Goal: Check status: Check status

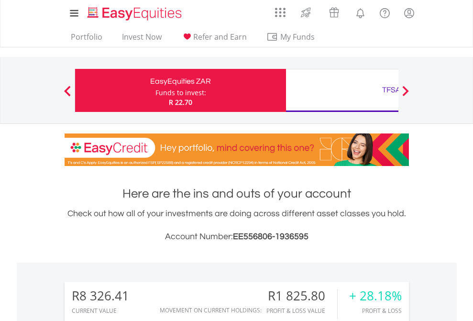
scroll to position [92, 150]
click at [155, 90] on div "Funds to invest:" at bounding box center [180, 93] width 51 height 10
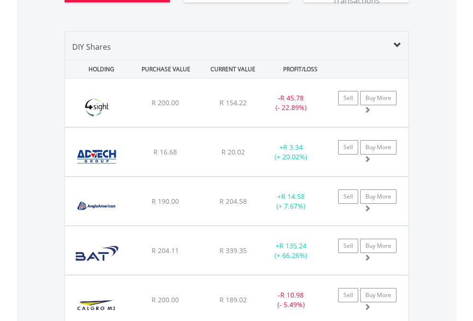
scroll to position [1139, 0]
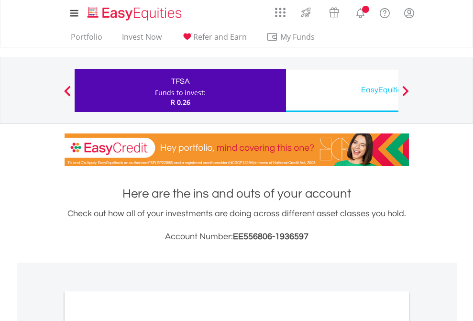
scroll to position [574, 0]
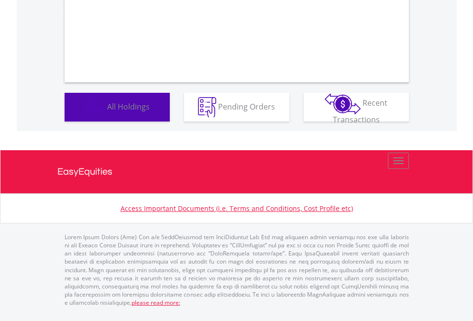
click at [107, 111] on span "All Holdings" at bounding box center [128, 106] width 43 height 11
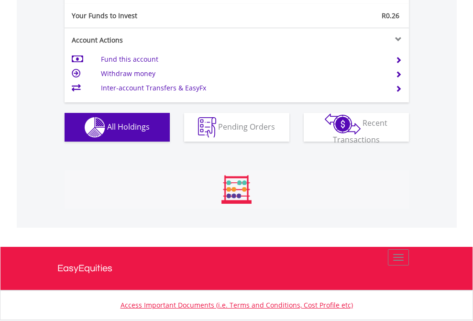
scroll to position [92, 150]
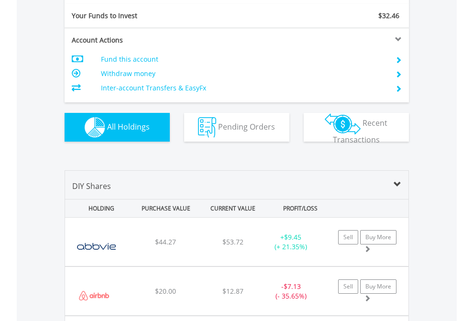
scroll to position [1063, 0]
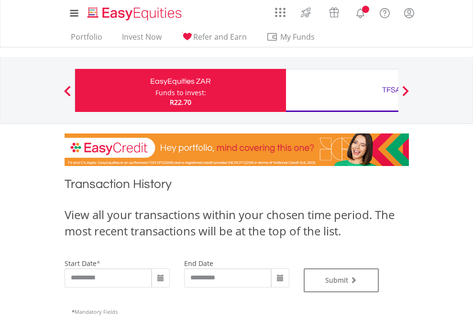
type input "**********"
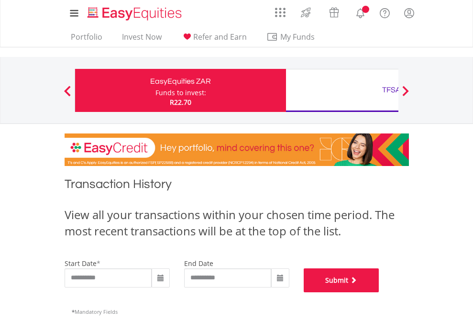
click at [379, 292] on button "Submit" at bounding box center [341, 280] width 76 height 24
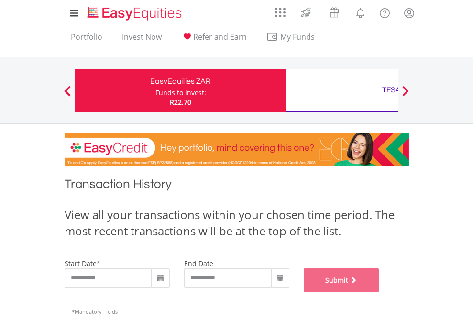
scroll to position [388, 0]
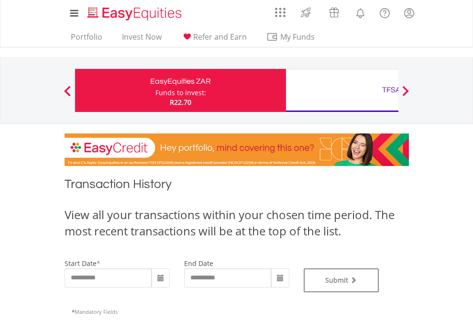
click at [342, 90] on div "TFSA" at bounding box center [390, 89] width 199 height 13
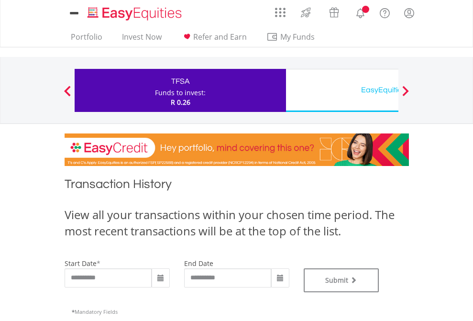
type input "**********"
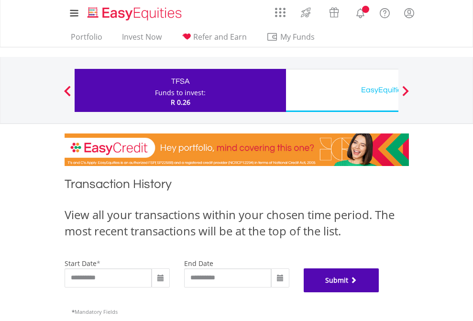
click at [379, 292] on button "Submit" at bounding box center [341, 280] width 76 height 24
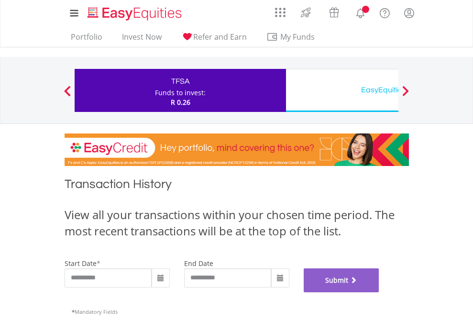
scroll to position [388, 0]
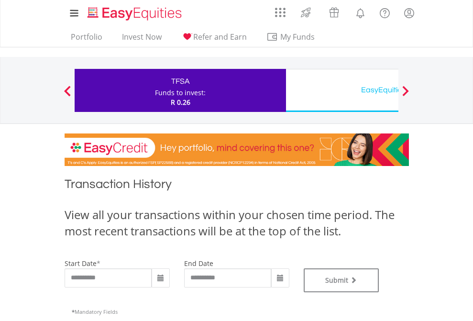
click at [342, 90] on div "EasyEquities USD" at bounding box center [390, 89] width 199 height 13
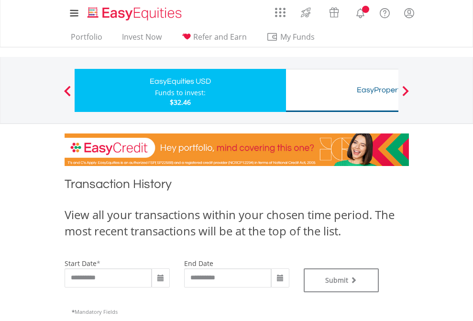
type input "**********"
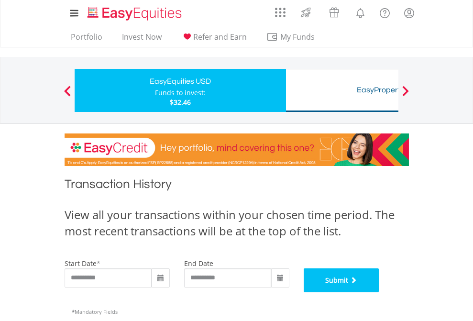
click at [379, 292] on button "Submit" at bounding box center [341, 280] width 76 height 24
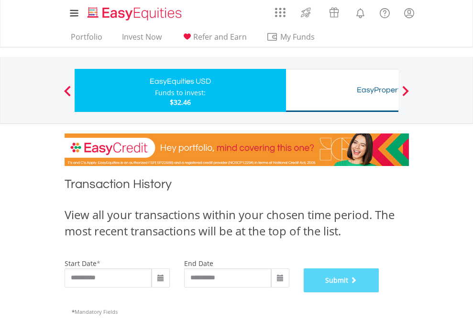
scroll to position [388, 0]
